Goal: Information Seeking & Learning: Learn about a topic

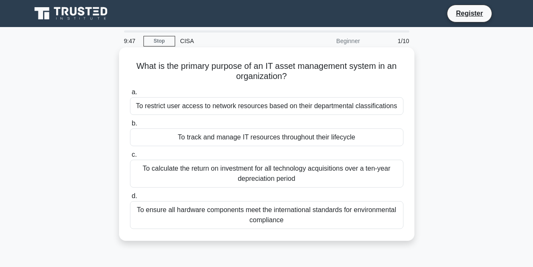
click at [164, 100] on div "To restrict user access to network resources based on their departmental classi…" at bounding box center [267, 106] width 274 height 18
click at [130, 95] on input "a. To restrict user access to network resources based on their departmental cla…" at bounding box center [130, 91] width 0 height 5
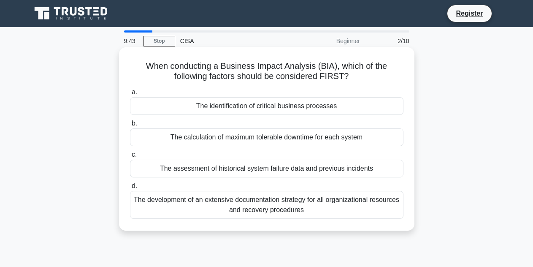
click at [161, 101] on div "The identification of critical business processes" at bounding box center [267, 106] width 274 height 18
click at [130, 95] on input "a. The identification of critical business processes" at bounding box center [130, 91] width 0 height 5
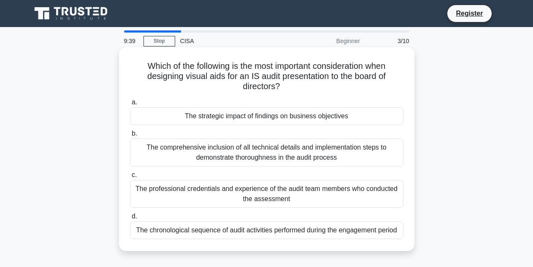
click at [167, 152] on div "The comprehensive inclusion of all technical details and implementation steps t…" at bounding box center [267, 152] width 274 height 28
click at [130, 136] on input "b. The comprehensive inclusion of all technical details and implementation step…" at bounding box center [130, 133] width 0 height 5
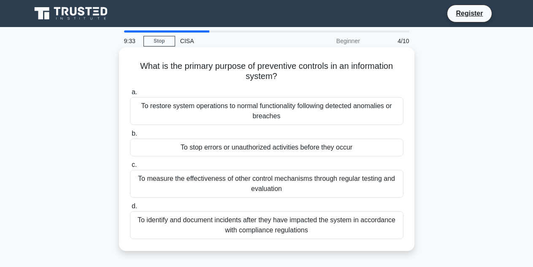
click at [175, 150] on div "To stop errors or unauthorized activities before they occur" at bounding box center [267, 147] width 274 height 18
click at [130, 136] on input "b. To stop errors or unauthorized activities before they occur" at bounding box center [130, 133] width 0 height 5
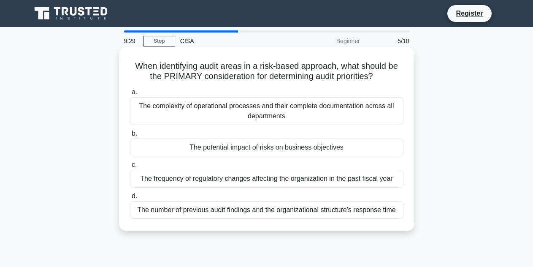
click at [177, 182] on div "The frequency of regulatory changes affecting the organization in the past fisc…" at bounding box center [267, 179] width 274 height 18
click at [130, 168] on input "c. The frequency of regulatory changes affecting the organization in the past f…" at bounding box center [130, 164] width 0 height 5
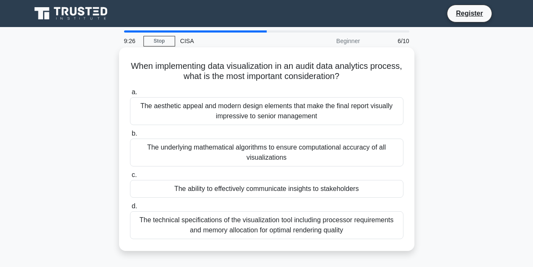
click at [176, 151] on div "The underlying mathematical algorithms to ensure computational accuracy of all …" at bounding box center [267, 152] width 274 height 28
click at [130, 136] on input "b. The underlying mathematical algorithms to ensure computational accuracy of a…" at bounding box center [130, 133] width 0 height 5
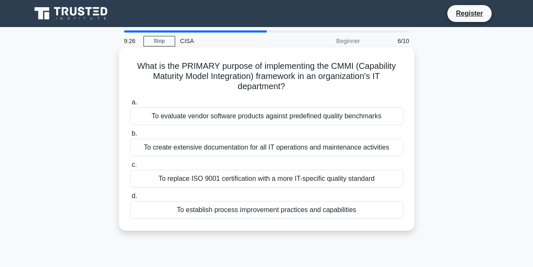
click at [177, 151] on div "To create extensive documentation for all IT operations and maintenance activit…" at bounding box center [267, 147] width 274 height 18
click at [130, 136] on input "b. To create extensive documentation for all IT operations and maintenance acti…" at bounding box center [130, 133] width 0 height 5
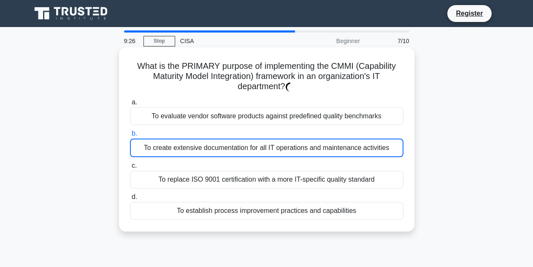
click at [177, 151] on div "To create extensive documentation for all IT operations and maintenance activit…" at bounding box center [267, 147] width 274 height 19
click at [130, 136] on input "b. To create extensive documentation for all IT operations and maintenance acti…" at bounding box center [130, 133] width 0 height 5
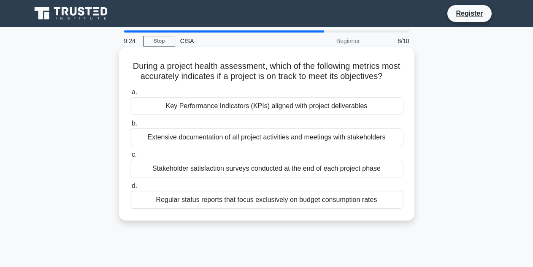
click at [177, 146] on div "Extensive documentation of all project activities and meetings with stakeholders" at bounding box center [267, 137] width 274 height 18
click at [130, 126] on input "b. Extensive documentation of all project activities and meetings with stakehol…" at bounding box center [130, 123] width 0 height 5
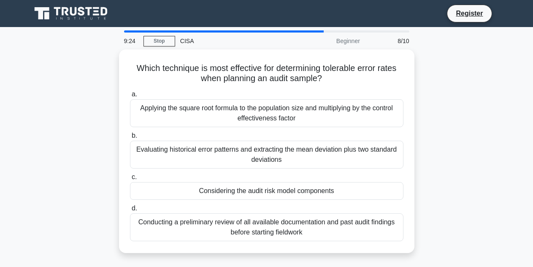
click at [177, 150] on div "Evaluating historical error patterns and extracting the mean deviation plus two…" at bounding box center [267, 155] width 274 height 28
click at [130, 138] on input "b. Evaluating historical error patterns and extracting the mean deviation plus …" at bounding box center [130, 135] width 0 height 5
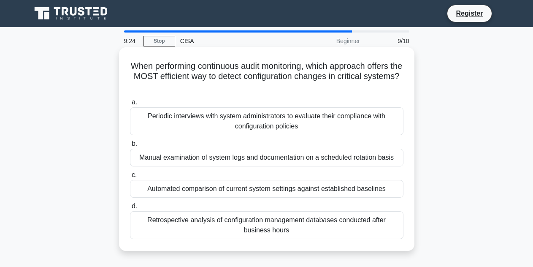
click at [177, 150] on div "Manual examination of system logs and documentation on a scheduled rotation bas…" at bounding box center [267, 158] width 274 height 18
click at [130, 146] on input "b. Manual examination of system logs and documentation on a scheduled rotation …" at bounding box center [130, 143] width 0 height 5
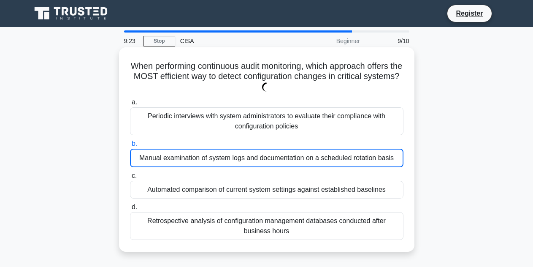
click at [177, 150] on div "Manual examination of system logs and documentation on a scheduled rotation bas…" at bounding box center [267, 158] width 274 height 19
click at [130, 146] on input "b. Manual examination of system logs and documentation on a scheduled rotation …" at bounding box center [130, 143] width 0 height 5
click at [177, 150] on div "Manual examination of system logs and documentation on a scheduled rotation bas…" at bounding box center [267, 158] width 274 height 19
click at [130, 146] on input "b. Manual examination of system logs and documentation on a scheduled rotation …" at bounding box center [130, 143] width 0 height 5
click at [177, 150] on div "Manual examination of system logs and documentation on a scheduled rotation bas…" at bounding box center [267, 158] width 274 height 19
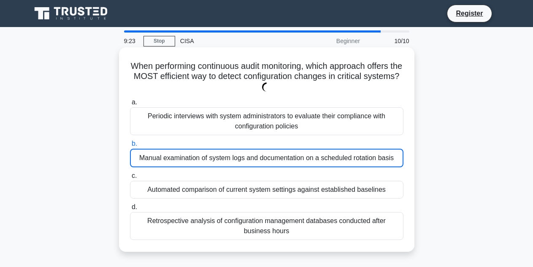
click at [130, 146] on input "b. Manual examination of system logs and documentation on a scheduled rotation …" at bounding box center [130, 143] width 0 height 5
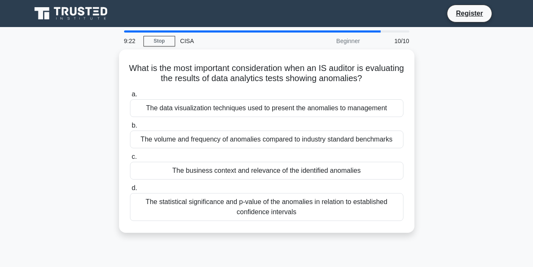
click at [177, 150] on div "a. The data visualization techniques used to present the anomalies to managemen…" at bounding box center [267, 154] width 284 height 135
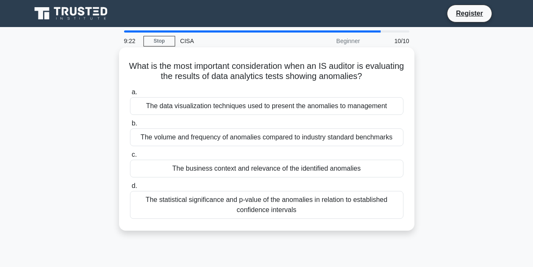
click at [177, 151] on label "c. The business context and relevance of the identified anomalies" at bounding box center [267, 163] width 274 height 28
click at [130, 152] on input "c. The business context and relevance of the identified anomalies" at bounding box center [130, 154] width 0 height 5
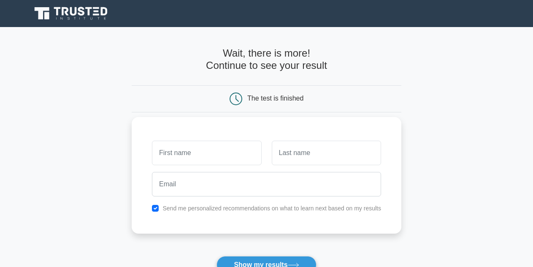
click at [197, 160] on input "text" at bounding box center [206, 153] width 109 height 24
type input "[PERSON_NAME]"
click at [286, 149] on input "text" at bounding box center [326, 153] width 109 height 24
type input "Banks"
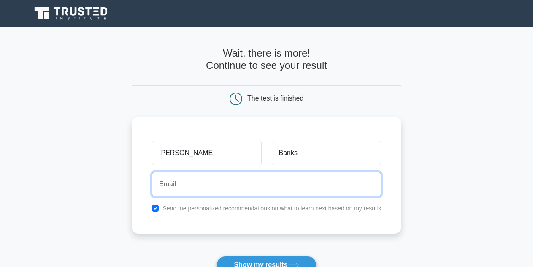
click at [244, 176] on input "email" at bounding box center [266, 184] width 229 height 24
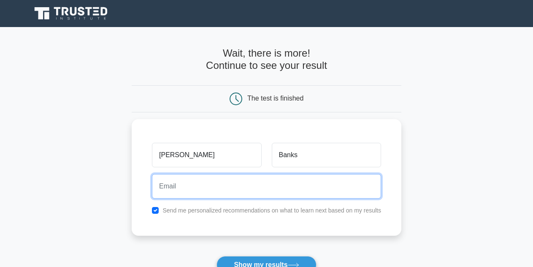
type input "bitosi123@gmail.com"
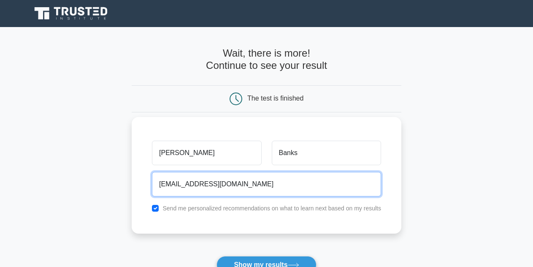
click at [233, 188] on input "bitosi123@gmail.com" at bounding box center [266, 184] width 229 height 24
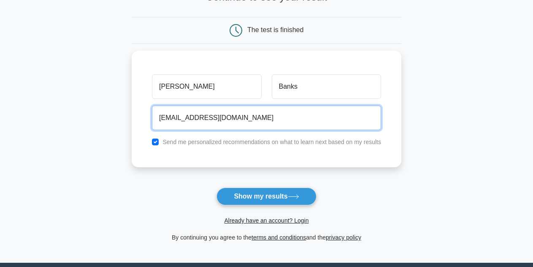
scroll to position [48, 0]
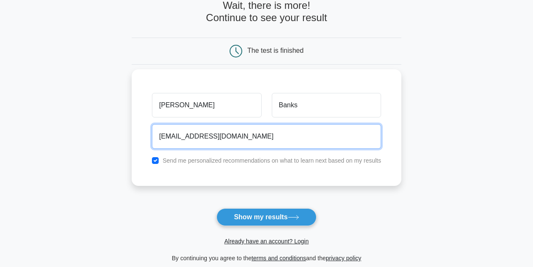
drag, startPoint x: 237, startPoint y: 139, endPoint x: 161, endPoint y: 156, distance: 78.3
click at [161, 156] on div "Clayton Banks bitosi123@gmail.com Send me personalized recommendations on what …" at bounding box center [267, 127] width 270 height 117
click at [199, 133] on input "email" at bounding box center [266, 136] width 229 height 24
type input "bitosi123@gmail.com"
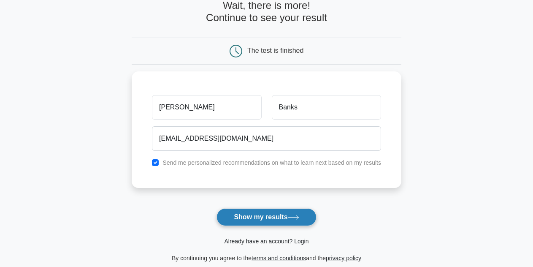
click at [260, 218] on button "Show my results" at bounding box center [267, 217] width 100 height 18
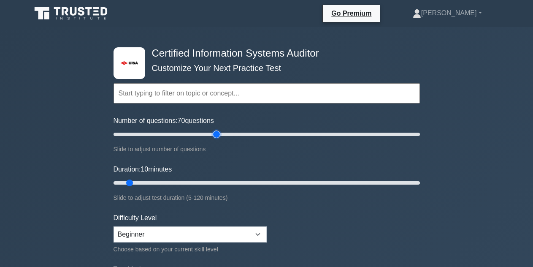
click at [218, 132] on input "Number of questions: 70 questions" at bounding box center [267, 134] width 306 height 10
click at [275, 131] on input "Number of questions: 110 questions" at bounding box center [267, 134] width 306 height 10
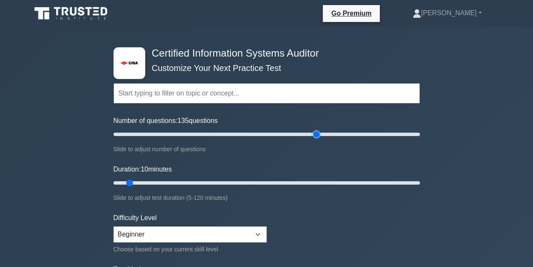
type input "135"
click at [314, 135] on input "Number of questions: 135 questions" at bounding box center [267, 134] width 306 height 10
drag, startPoint x: 129, startPoint y: 181, endPoint x: 96, endPoint y: 135, distance: 56.0
type input "5"
click at [114, 178] on input "Duration: 5 minutes" at bounding box center [267, 183] width 306 height 10
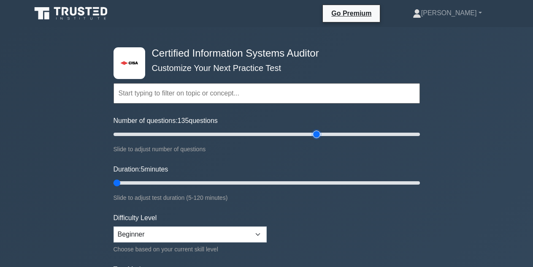
click at [318, 133] on input "Number of questions: 135 questions" at bounding box center [267, 134] width 306 height 10
drag, startPoint x: 318, startPoint y: 133, endPoint x: 405, endPoint y: 141, distance: 86.9
type input "190"
click at [405, 139] on input "Number of questions: 190 questions" at bounding box center [267, 134] width 306 height 10
click at [266, 231] on select "Beginner Intermediate Expert" at bounding box center [190, 234] width 153 height 16
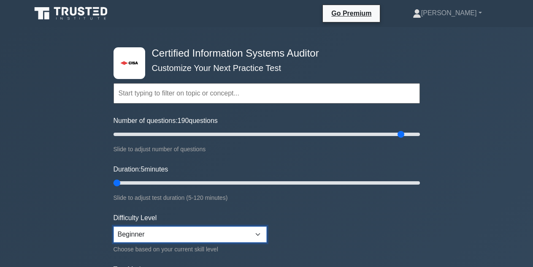
select select "intermediate"
click at [114, 226] on select "Beginner Intermediate Expert" at bounding box center [190, 234] width 153 height 16
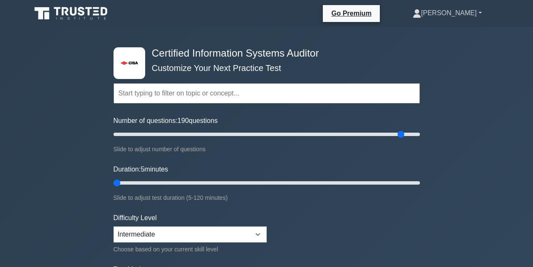
click at [479, 11] on link "[PERSON_NAME]" at bounding box center [448, 13] width 110 height 17
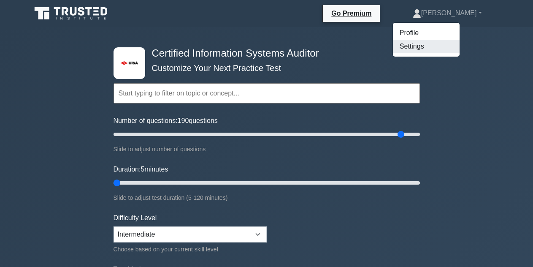
click at [460, 48] on link "Settings" at bounding box center [426, 47] width 67 height 14
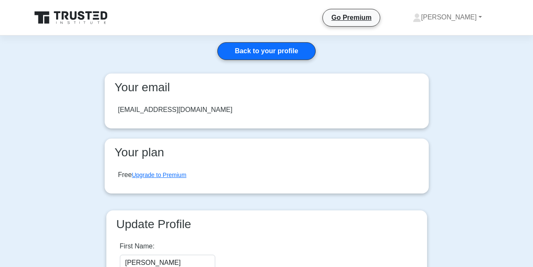
click at [176, 156] on h3 "Your plan" at bounding box center [266, 152] width 311 height 14
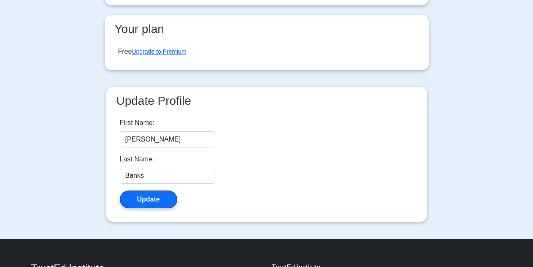
scroll to position [132, 0]
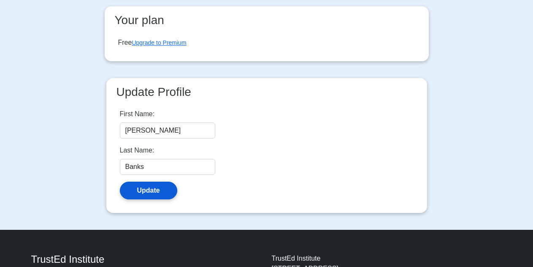
click at [142, 191] on button "Update" at bounding box center [148, 191] width 57 height 18
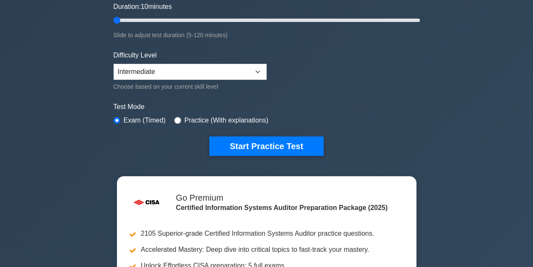
scroll to position [170, 0]
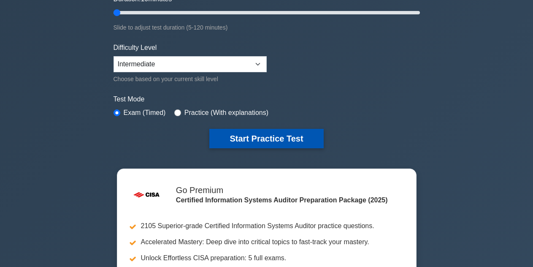
click at [304, 133] on button "Start Practice Test" at bounding box center [266, 138] width 114 height 19
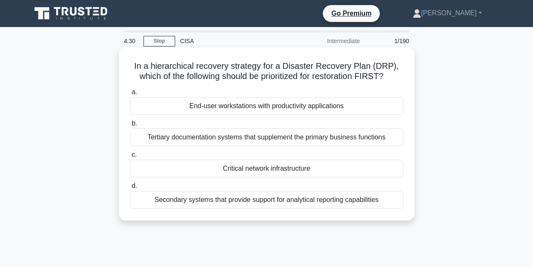
click at [193, 104] on div "End-user workstations with productivity applications" at bounding box center [267, 106] width 274 height 18
click at [130, 95] on input "a. End-user workstations with productivity applications" at bounding box center [130, 91] width 0 height 5
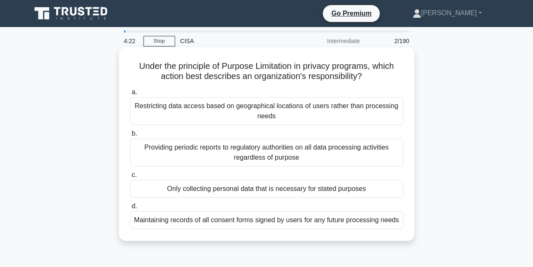
click at [196, 193] on div "Only collecting personal data that is necessary for stated purposes" at bounding box center [267, 189] width 274 height 18
click at [130, 178] on input "c. Only collecting personal data that is necessary for stated purposes" at bounding box center [130, 174] width 0 height 5
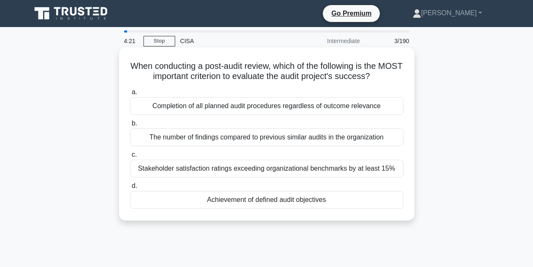
click at [196, 193] on div "Achievement of defined audit objectives" at bounding box center [267, 200] width 274 height 18
click at [130, 189] on input "d. Achievement of defined audit objectives" at bounding box center [130, 185] width 0 height 5
